Goal: Book appointment/travel/reservation

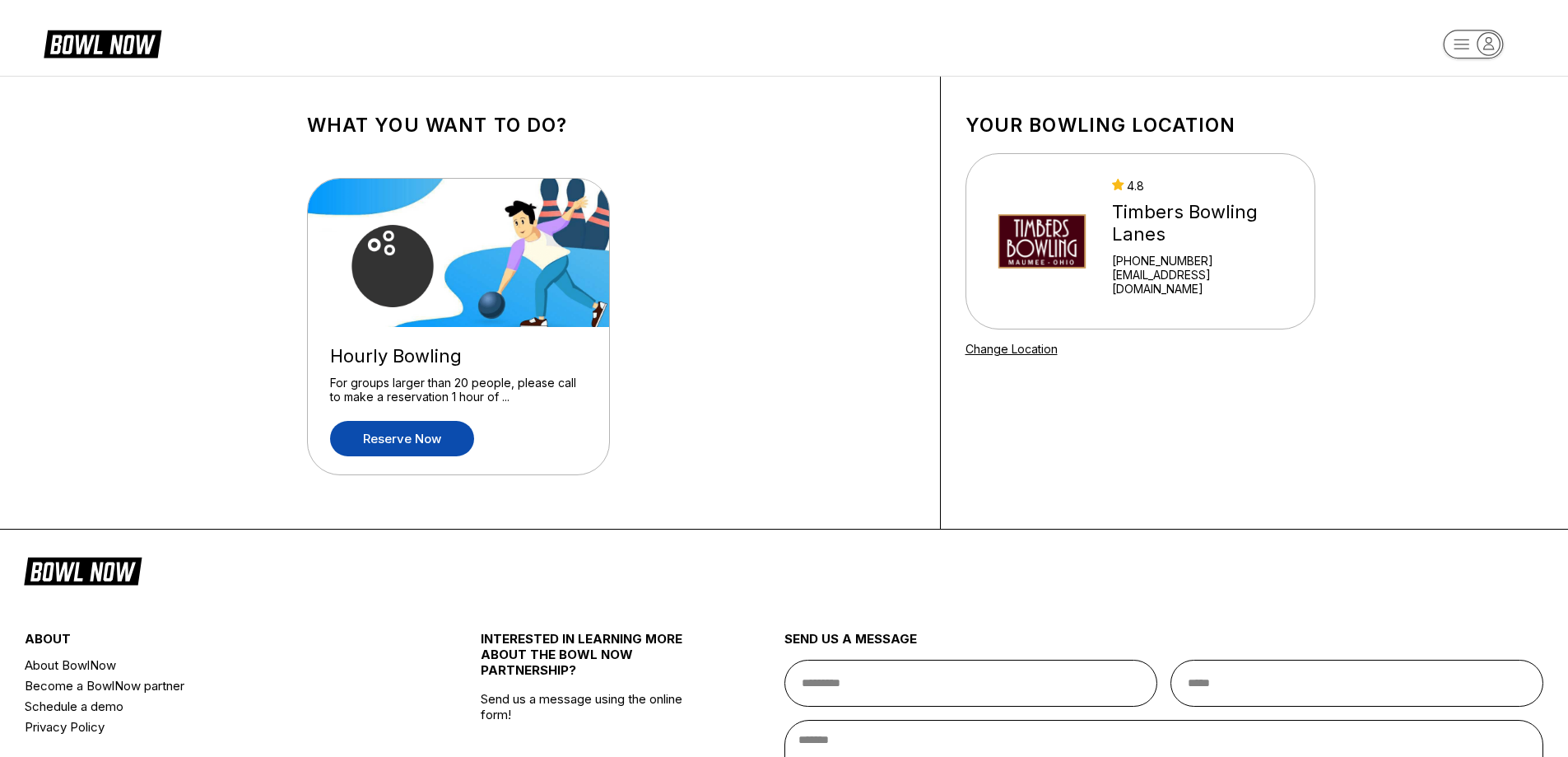
click at [456, 441] on link "Reserve now" at bounding box center [402, 438] width 144 height 36
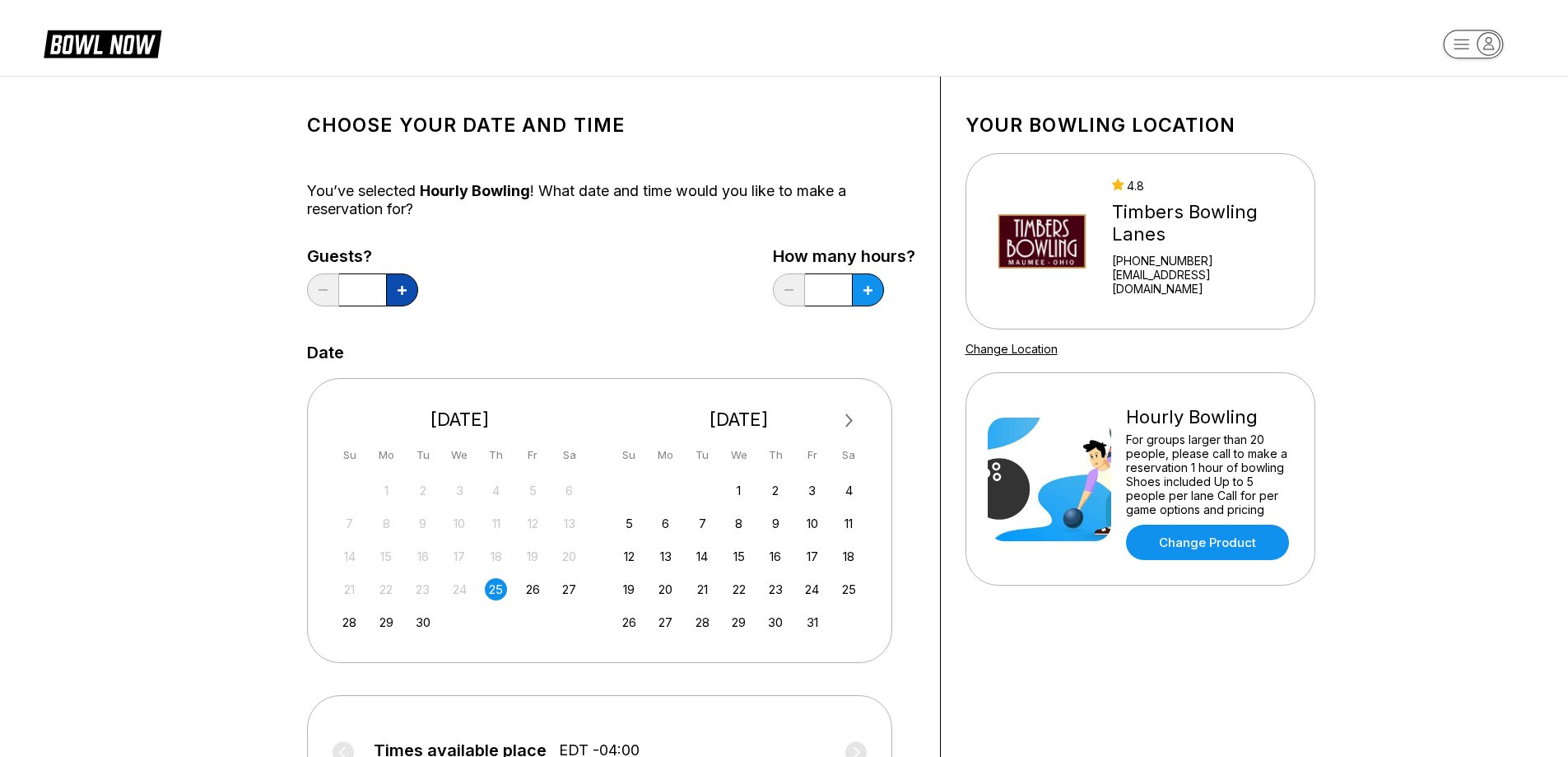
click at [400, 289] on icon at bounding box center [403, 290] width 9 height 9
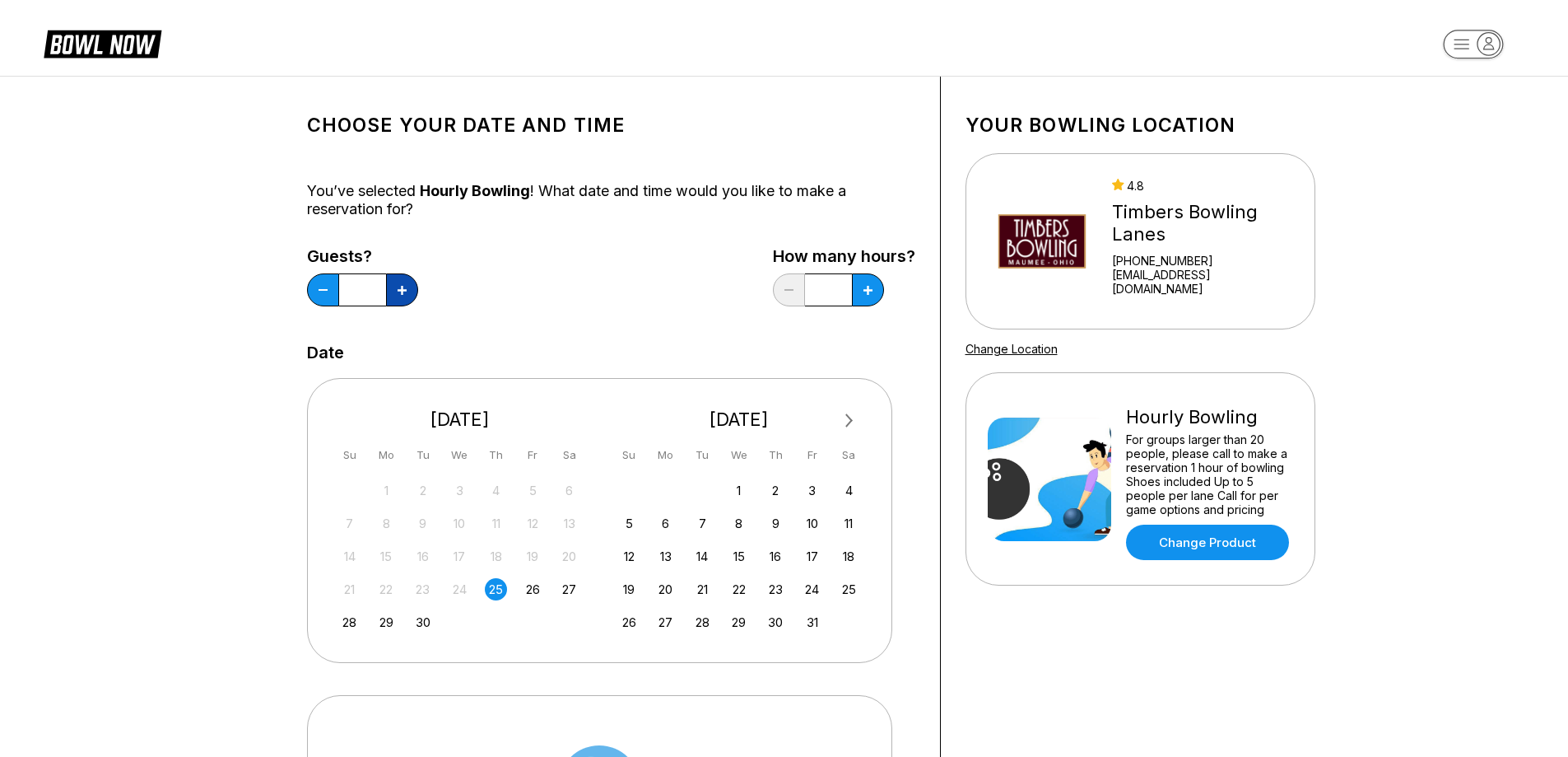
click at [400, 289] on icon at bounding box center [403, 290] width 9 height 9
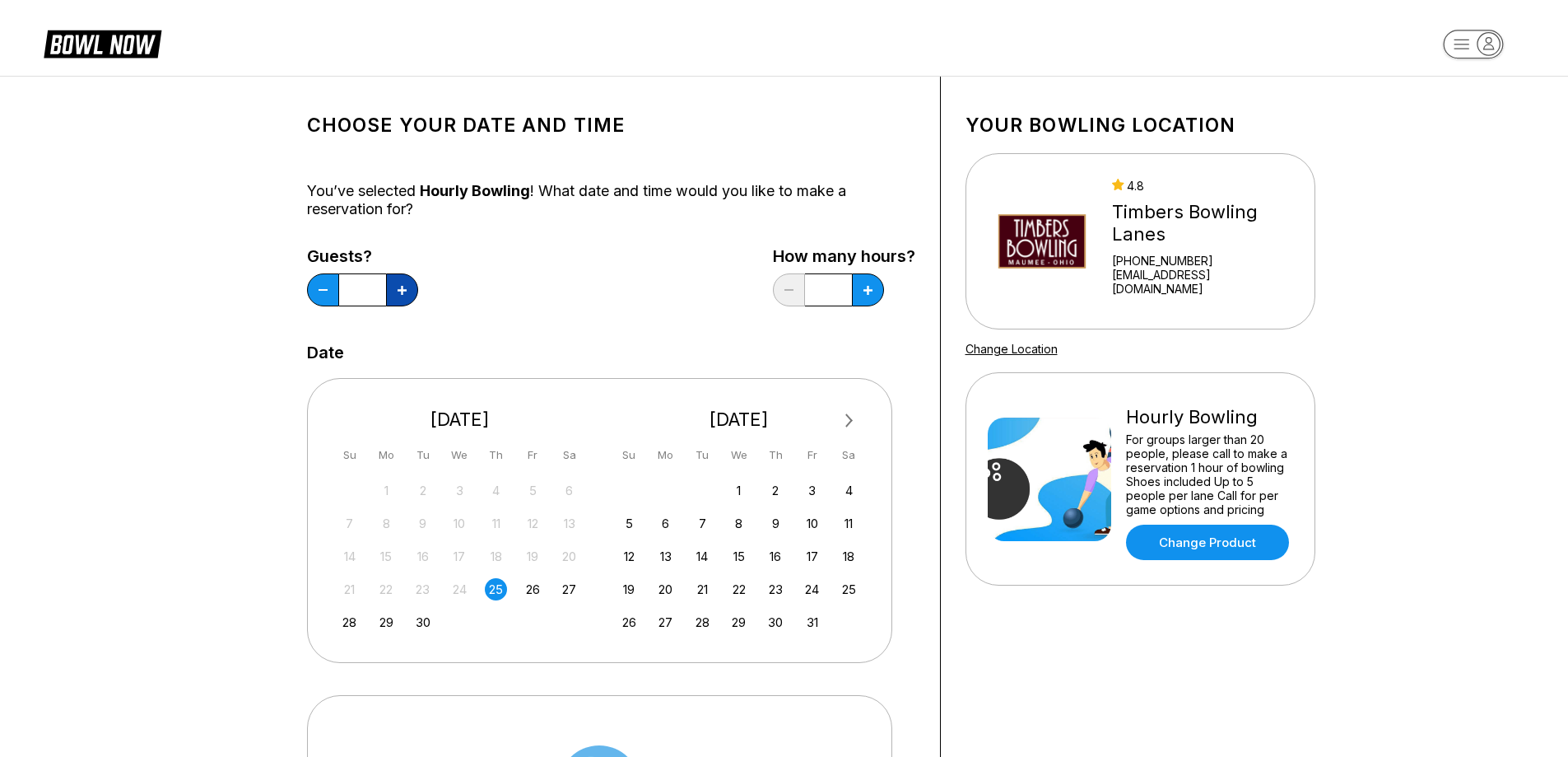
click at [400, 289] on icon at bounding box center [403, 290] width 9 height 9
type input "**"
click at [875, 288] on button at bounding box center [867, 290] width 32 height 33
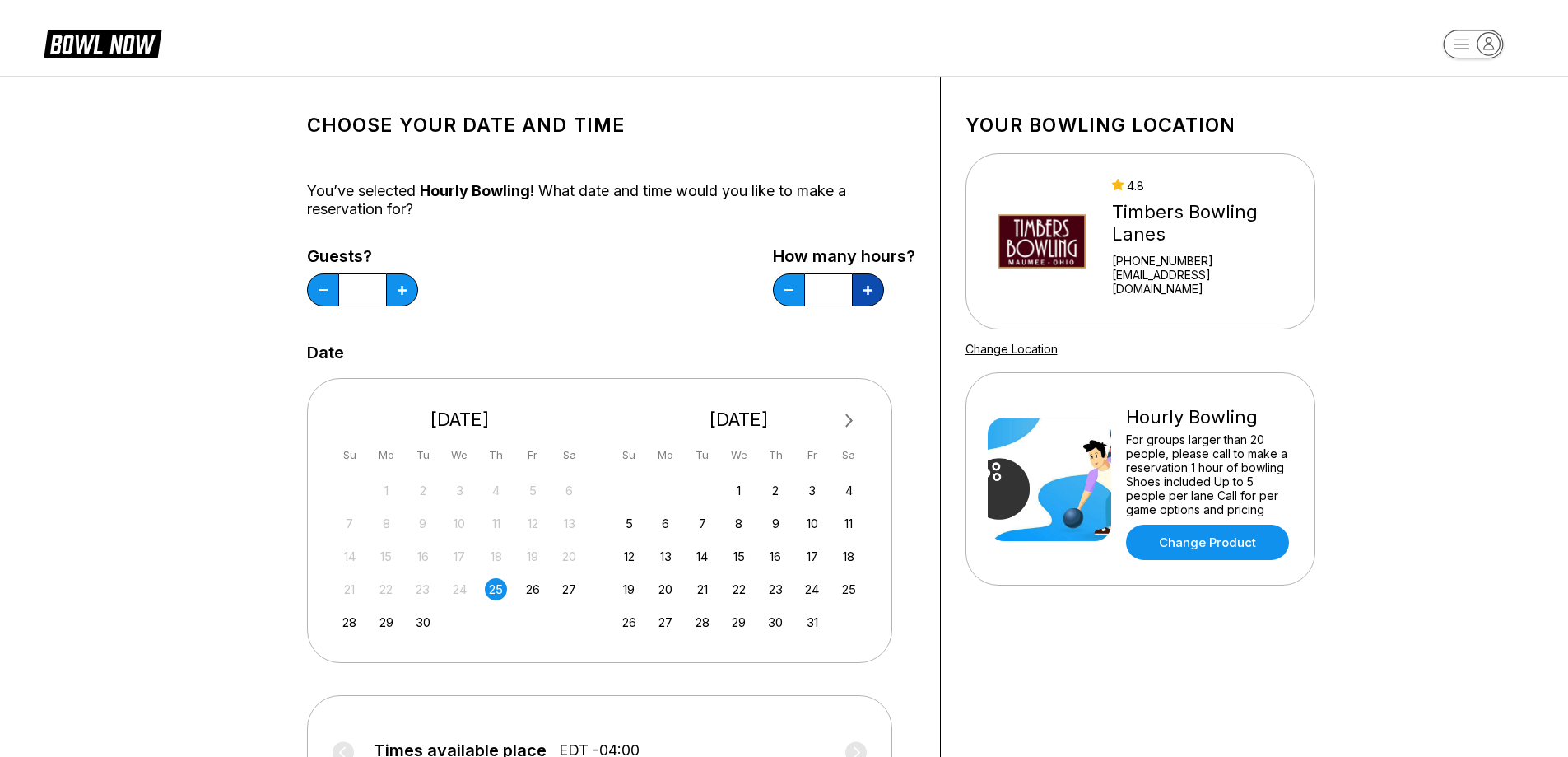
click at [875, 284] on button at bounding box center [867, 290] width 32 height 33
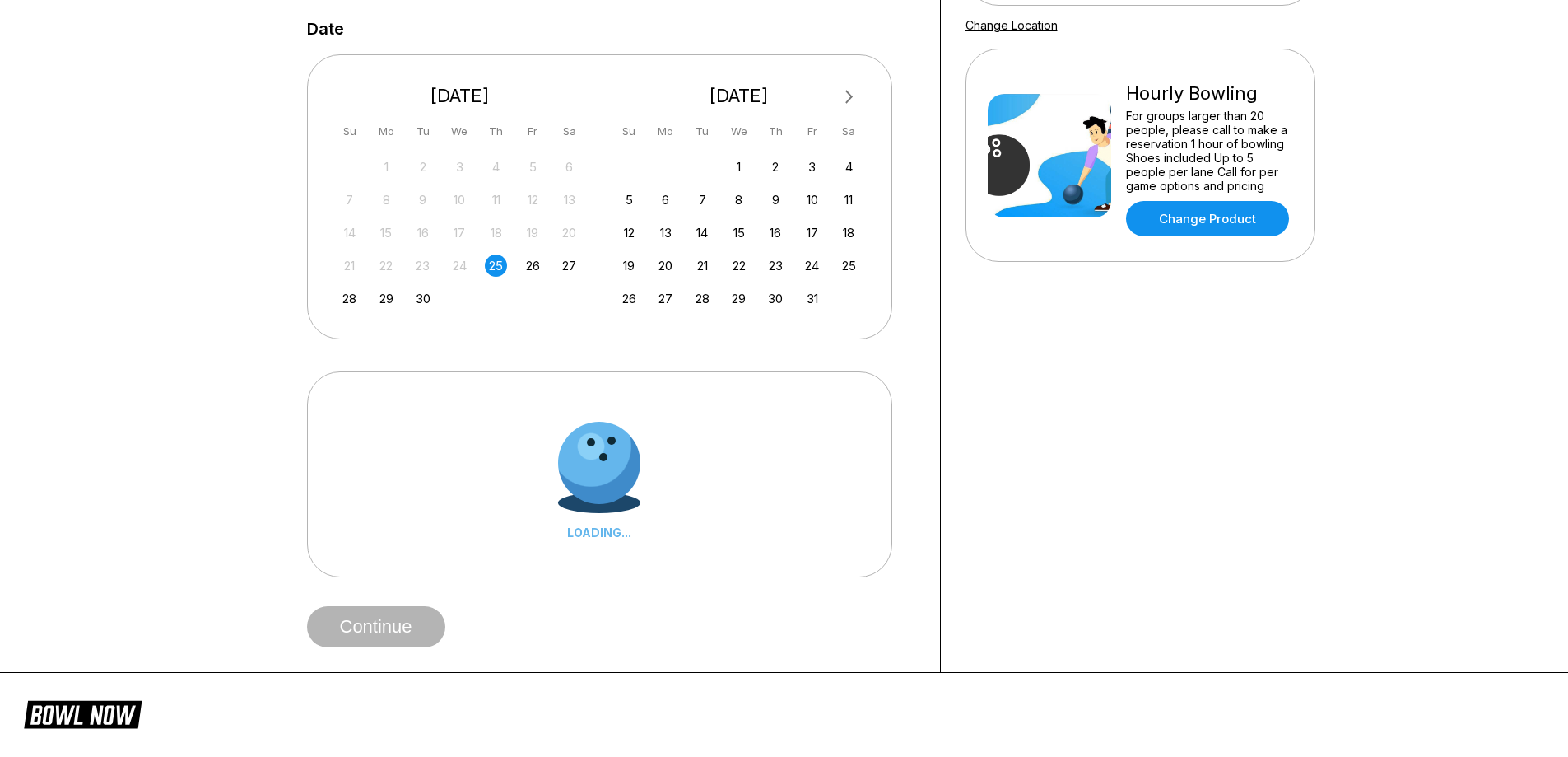
scroll to position [330, 0]
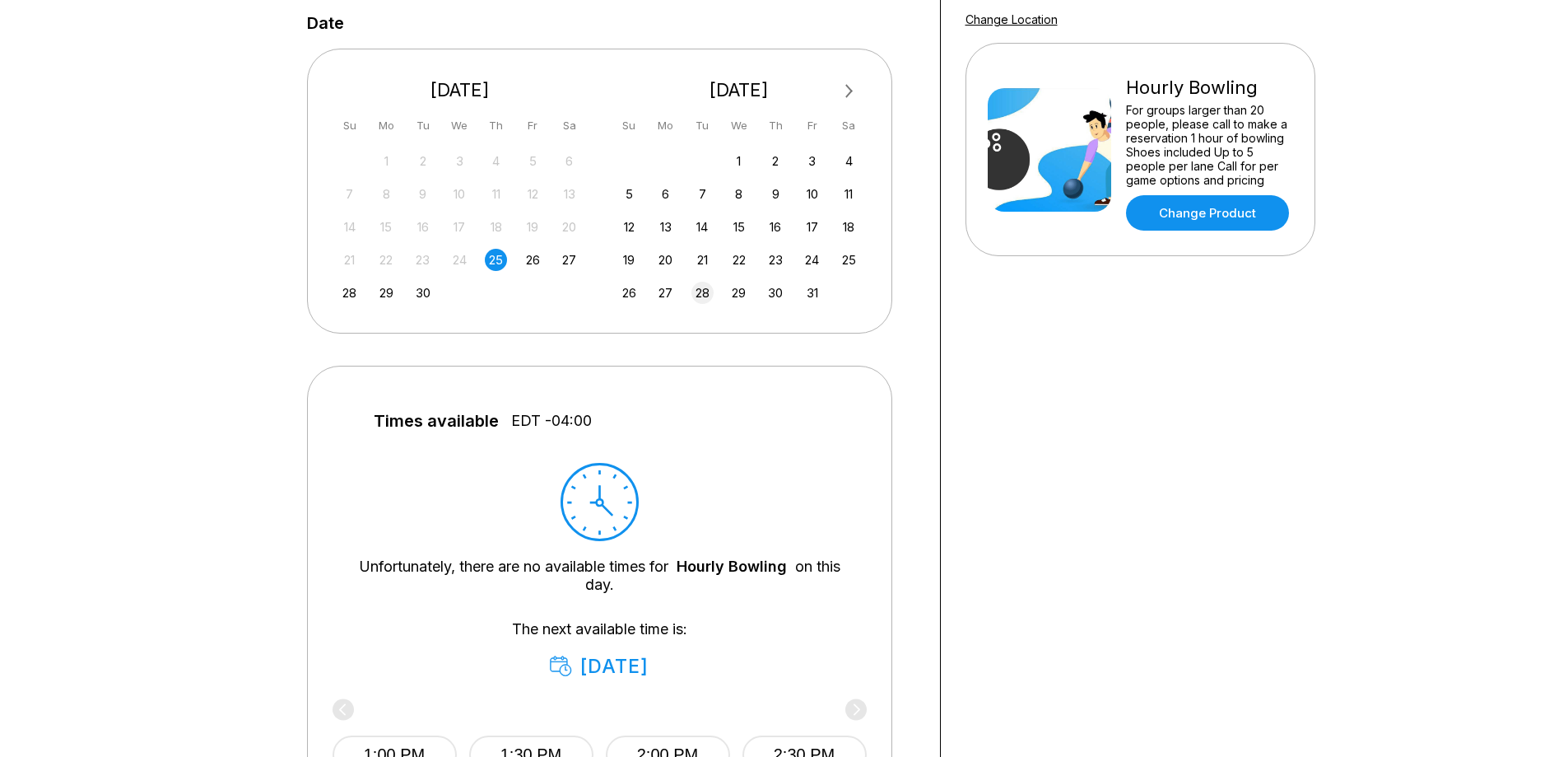
click at [705, 292] on div "28" at bounding box center [703, 293] width 22 height 22
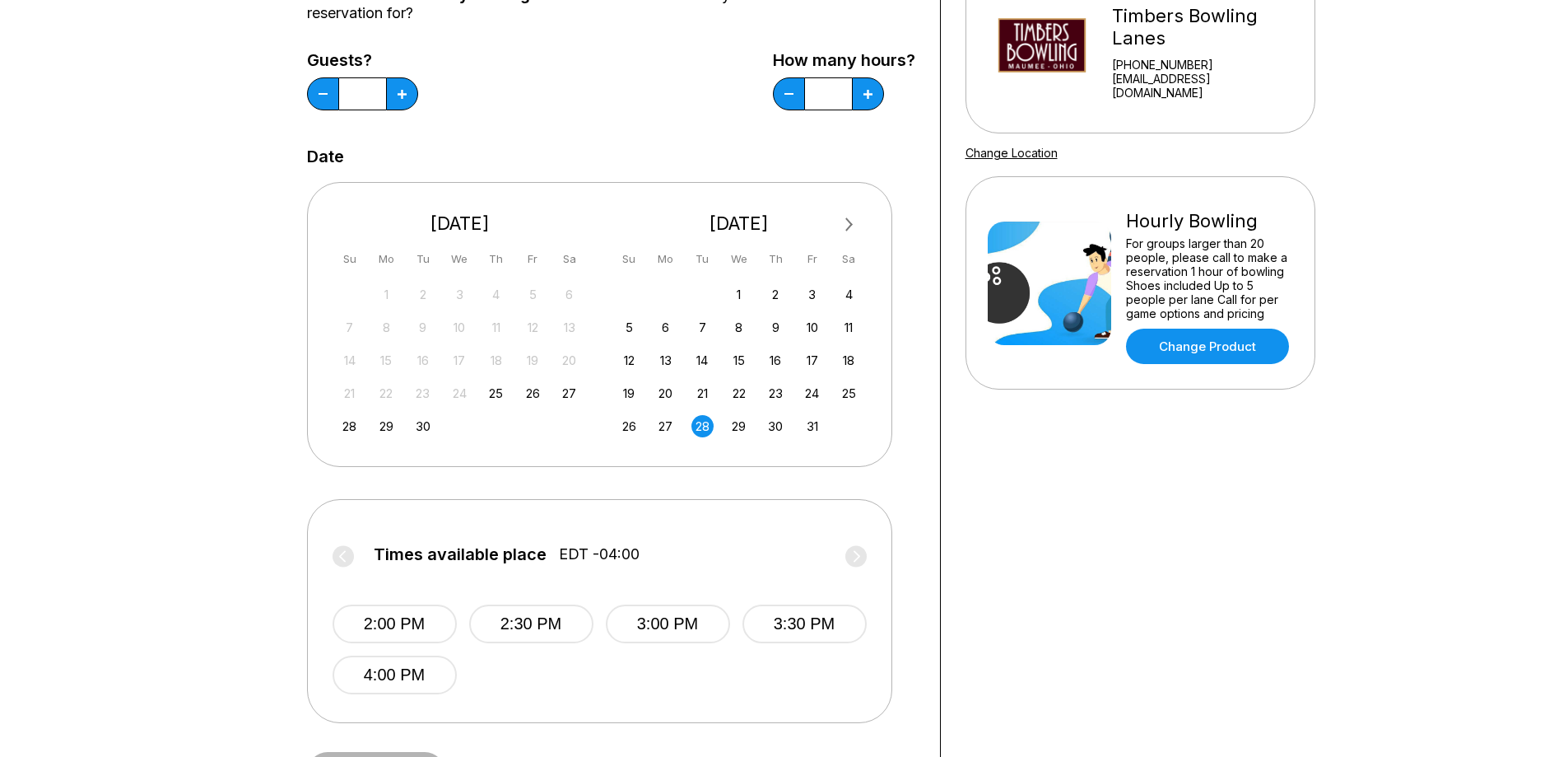
scroll to position [165, 0]
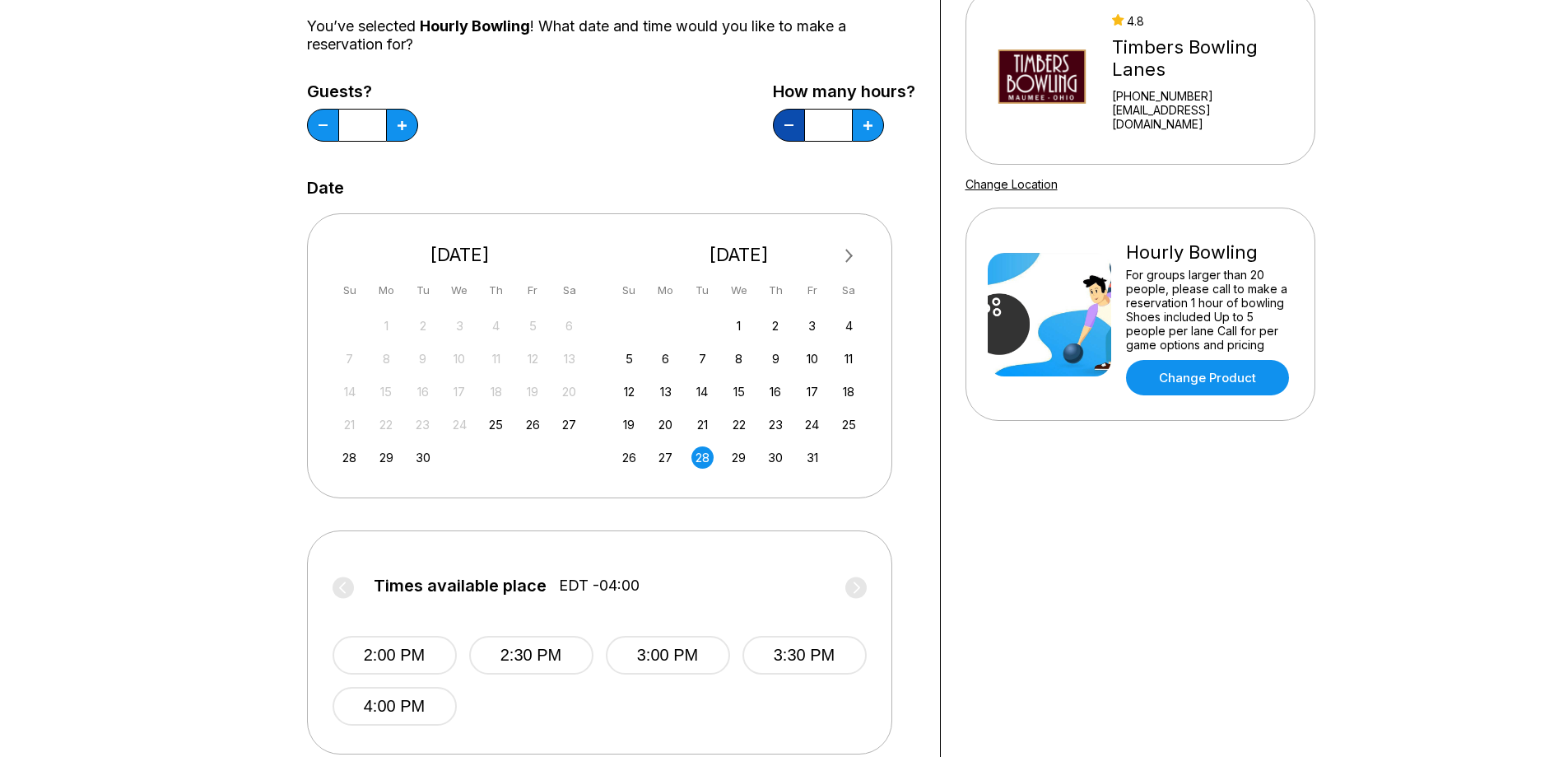
click at [782, 135] on button at bounding box center [789, 125] width 32 height 33
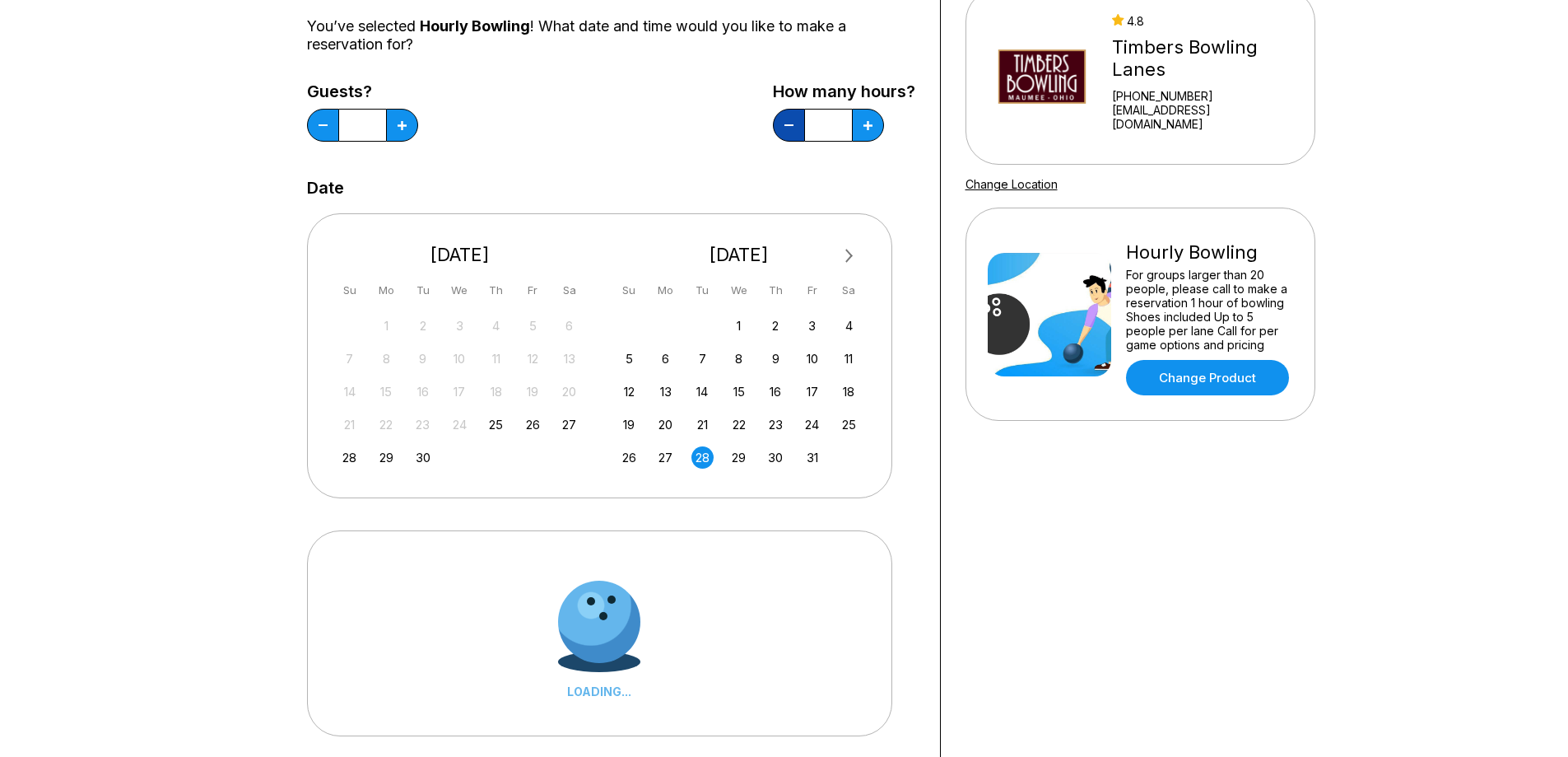
click at [783, 135] on button at bounding box center [789, 125] width 32 height 33
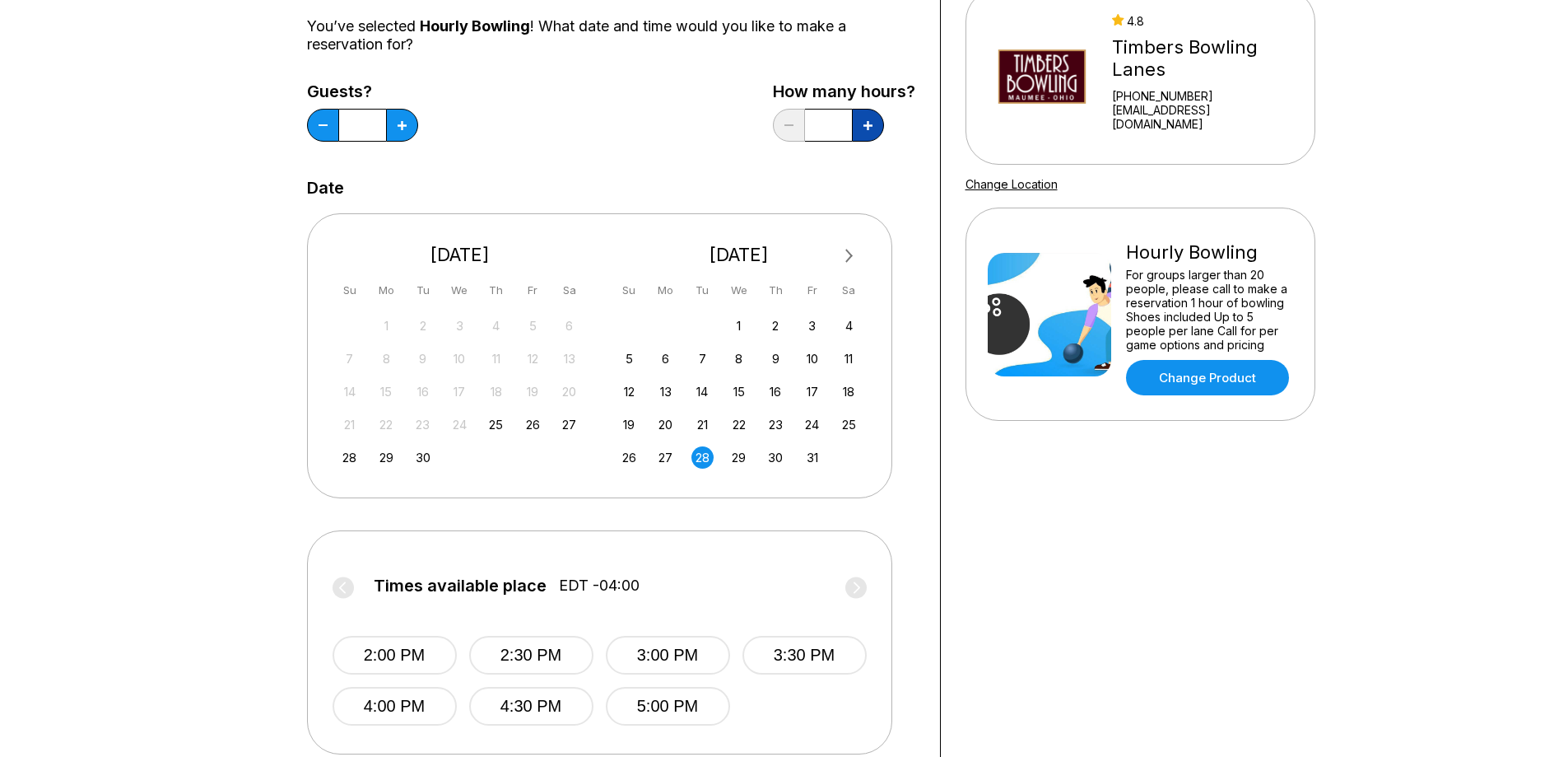
click at [878, 121] on button at bounding box center [867, 125] width 32 height 33
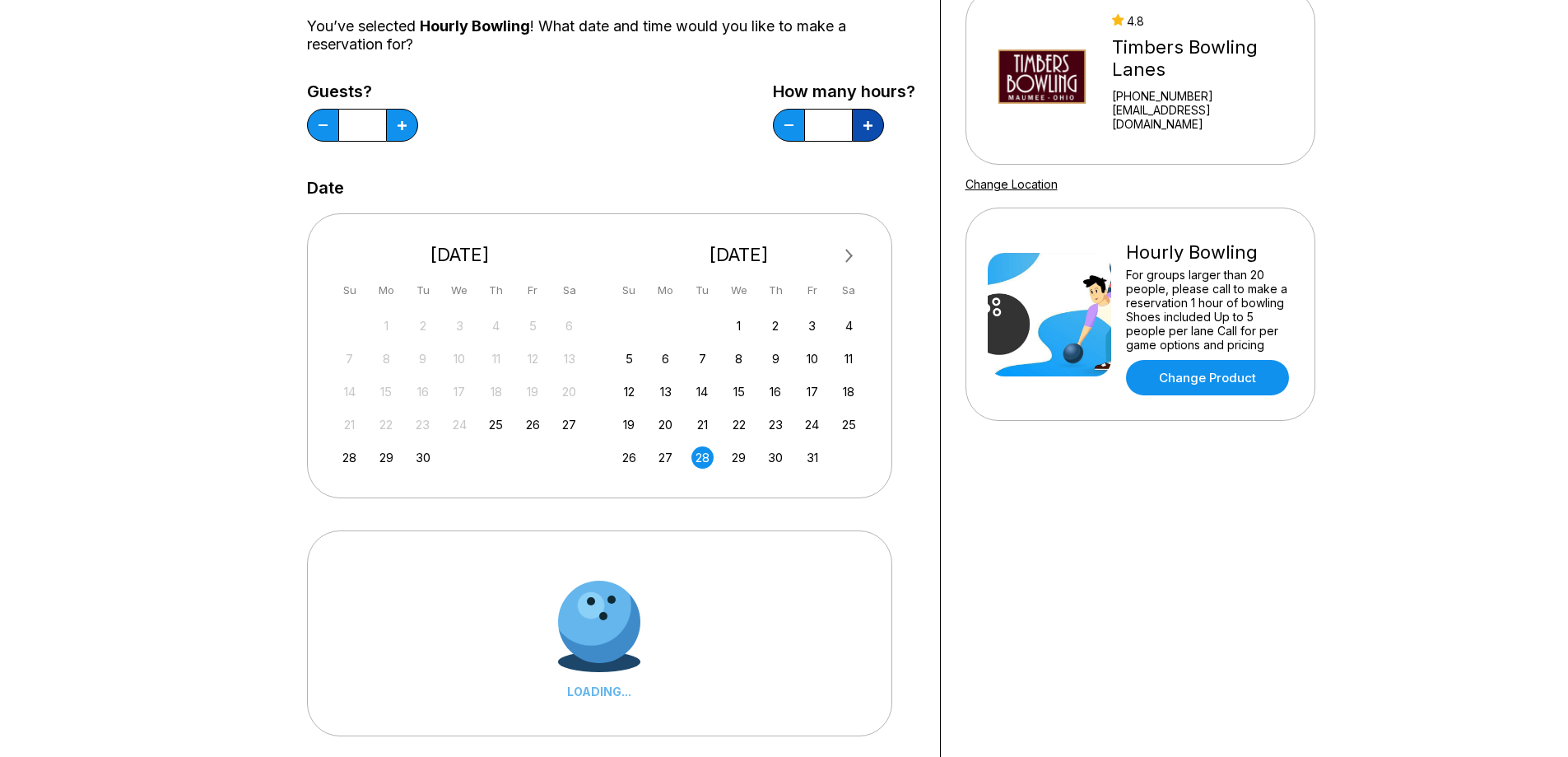
click at [878, 121] on button at bounding box center [867, 125] width 32 height 33
type input "*"
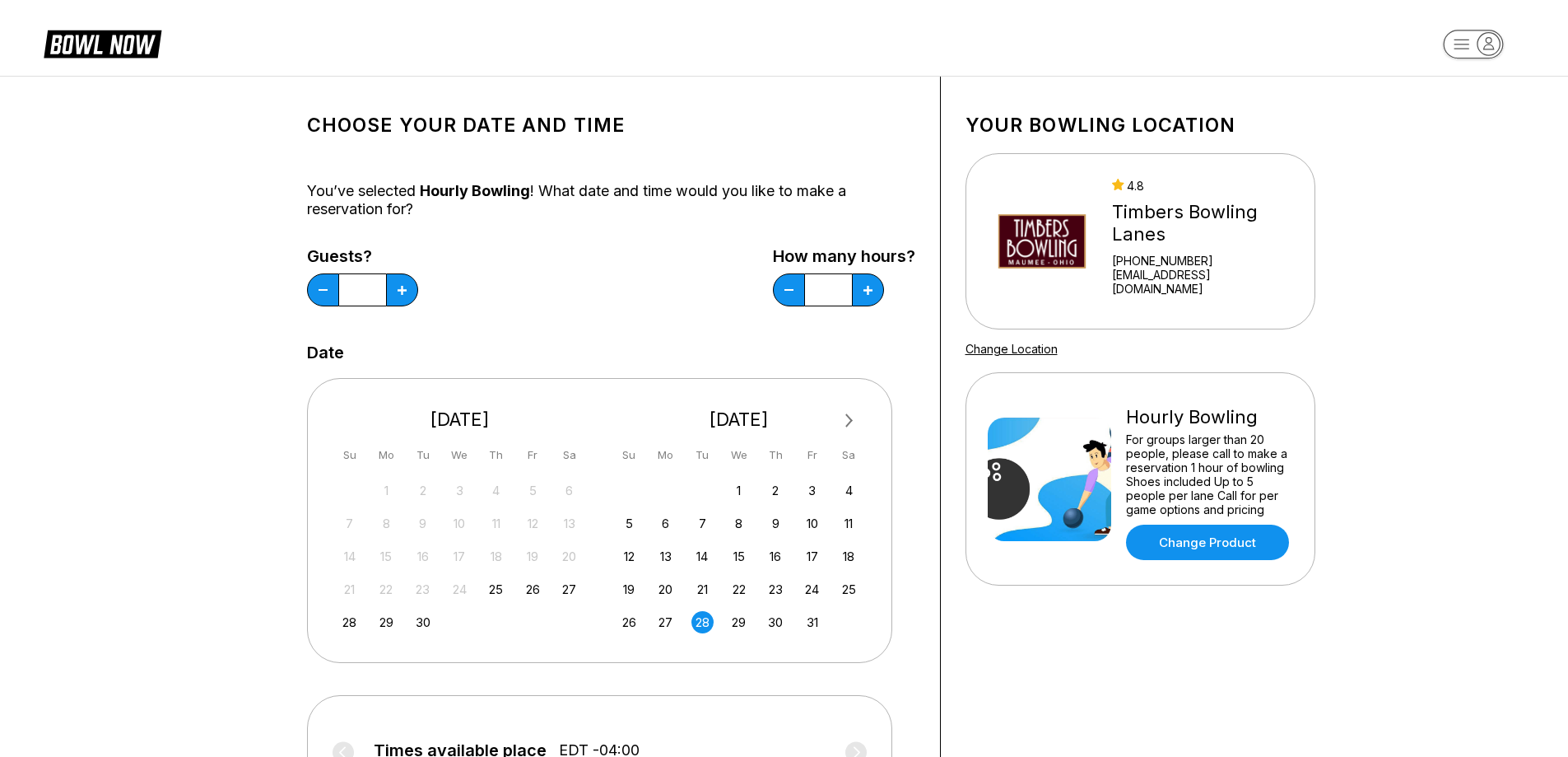
scroll to position [330, 0]
